Goal: Information Seeking & Learning: Find specific fact

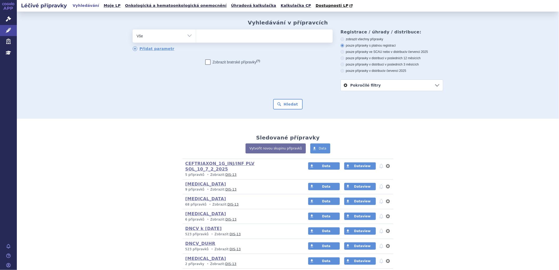
click at [224, 40] on ul at bounding box center [264, 34] width 136 height 11
click at [196, 40] on select at bounding box center [196, 35] width 0 height 13
type input "ni"
type input "nimo"
type input "nimodi"
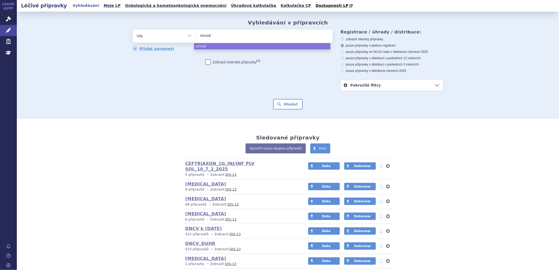
type input "nimodip"
type input "nimodipi"
type input "nimodipin"
select select "nimodipin"
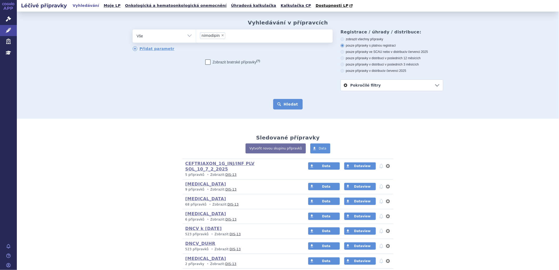
click at [280, 107] on button "Hledat" at bounding box center [288, 104] width 30 height 11
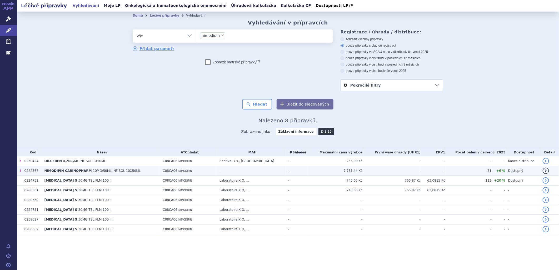
click at [77, 171] on span "NIMODIPIN CARINOPHARM" at bounding box center [67, 171] width 47 height 4
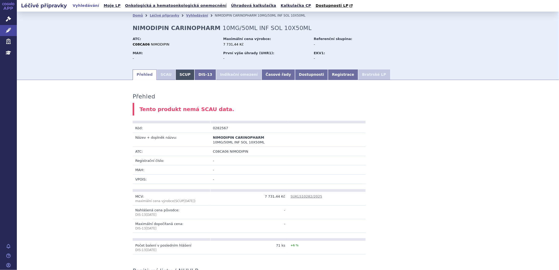
click at [179, 75] on link "SCUP" at bounding box center [184, 74] width 19 height 11
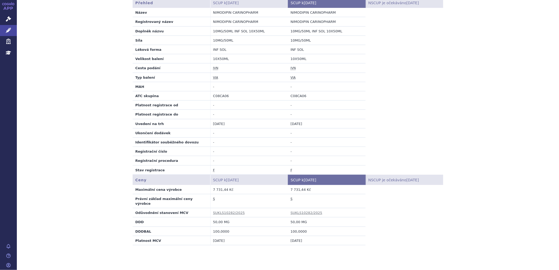
scroll to position [140, 0]
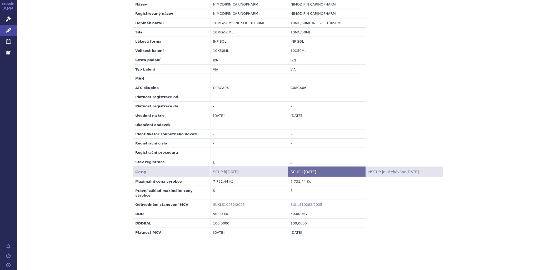
click at [305, 203] on link "SUKLS10282/2025" at bounding box center [306, 205] width 32 height 4
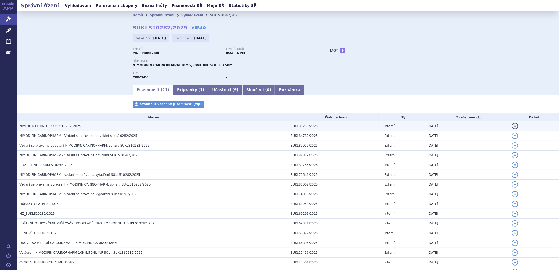
click at [53, 127] on span "NPM_ROZHODNUTÍ_SUKLS10282_2025" at bounding box center [50, 126] width 62 height 4
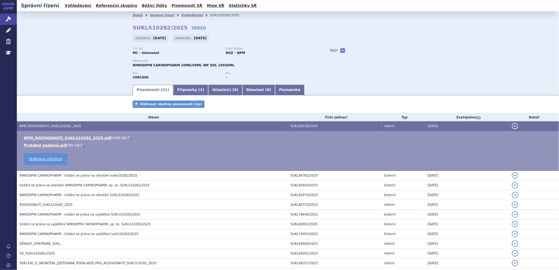
click at [127, 138] on link "🔍" at bounding box center [129, 138] width 4 height 4
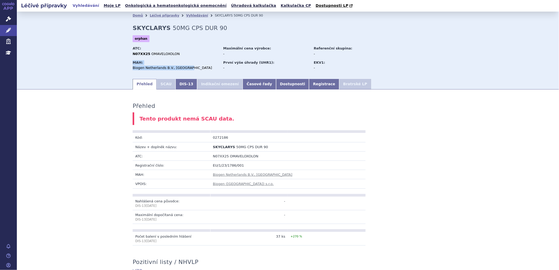
drag, startPoint x: 130, startPoint y: 68, endPoint x: 183, endPoint y: 67, distance: 53.2
click at [183, 67] on div "Domů Léčivé přípravky Vyhledávání SKYCLARYS 50MG CPS DUR 90 SKYCLARYS 50MG CPS …" at bounding box center [287, 48] width 331 height 59
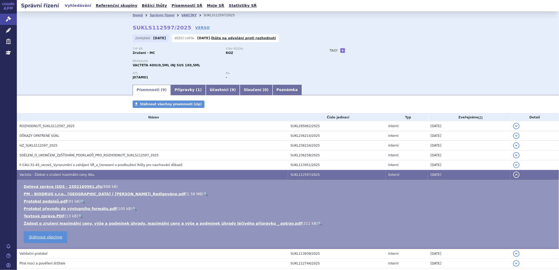
scroll to position [18, 0]
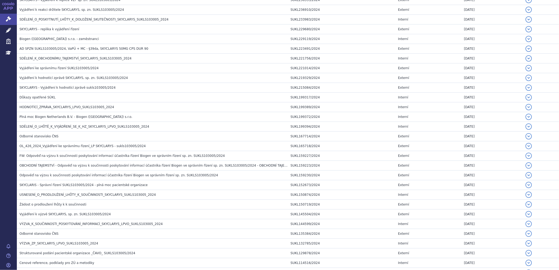
scroll to position [497, 0]
